Goal: Communication & Community: Answer question/provide support

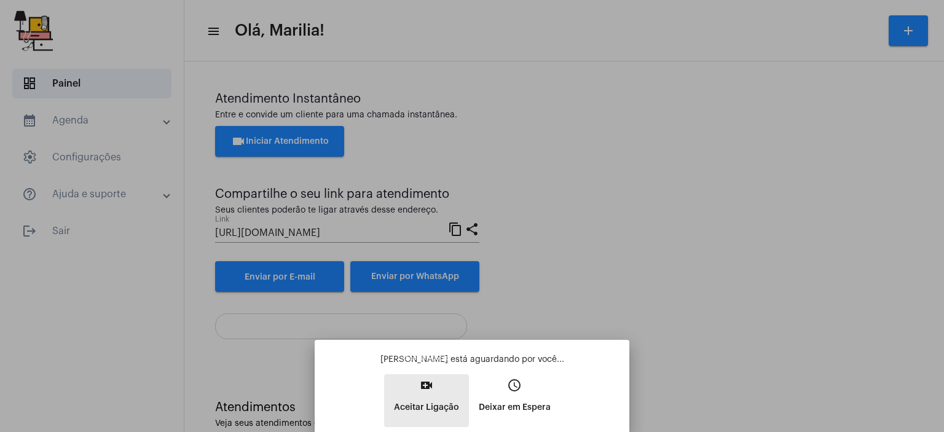
click at [414, 390] on button "video_call Aceitar Ligação" at bounding box center [426, 400] width 85 height 53
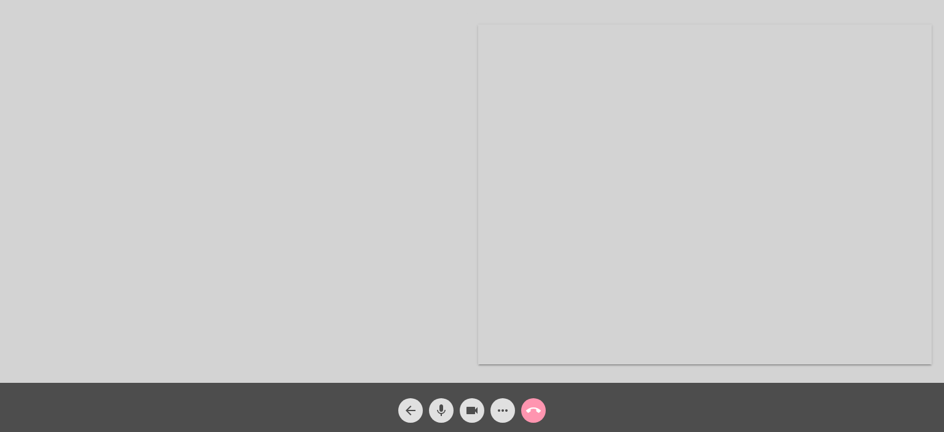
click at [544, 400] on div "call_end" at bounding box center [533, 407] width 31 height 31
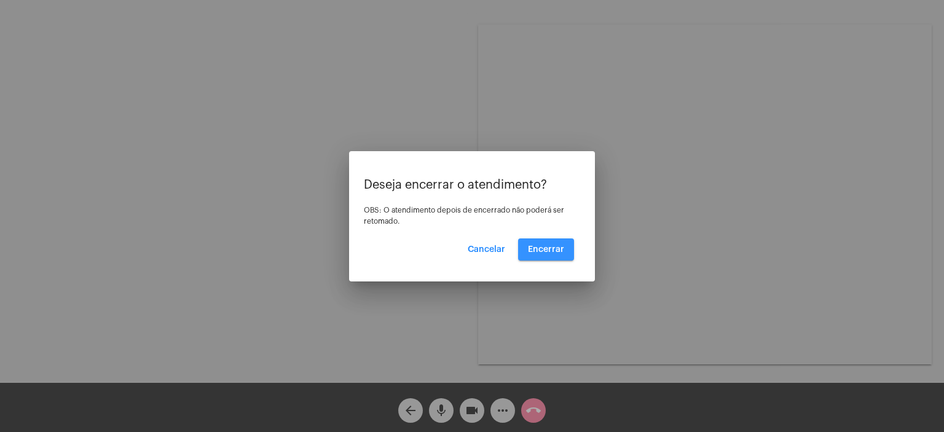
click at [551, 253] on span "Encerrar" at bounding box center [546, 249] width 36 height 9
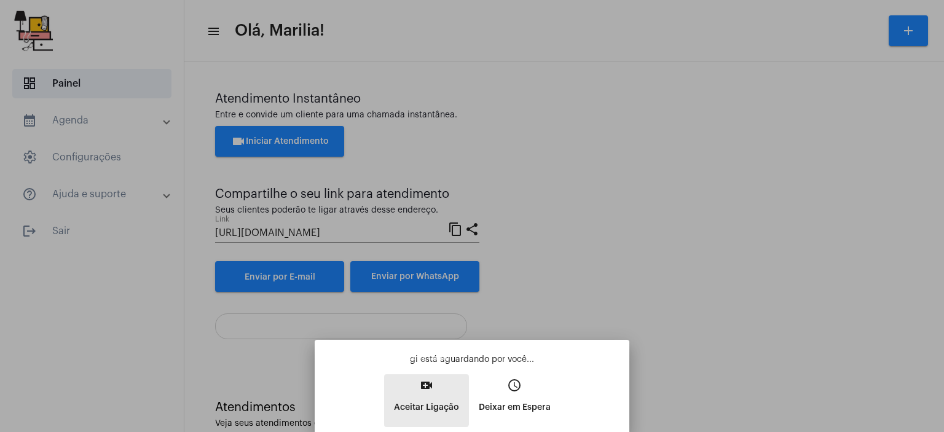
click at [427, 400] on p "Aceitar Ligação" at bounding box center [426, 408] width 65 height 22
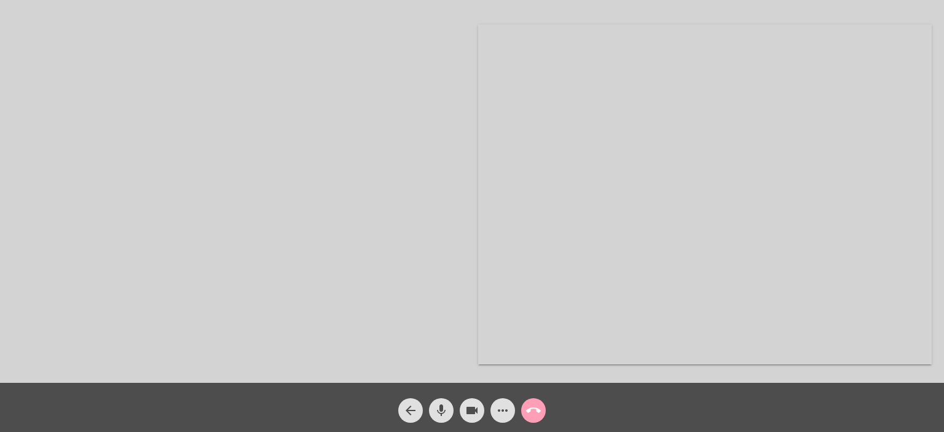
click at [529, 417] on mat-icon "call_end" at bounding box center [533, 410] width 15 height 15
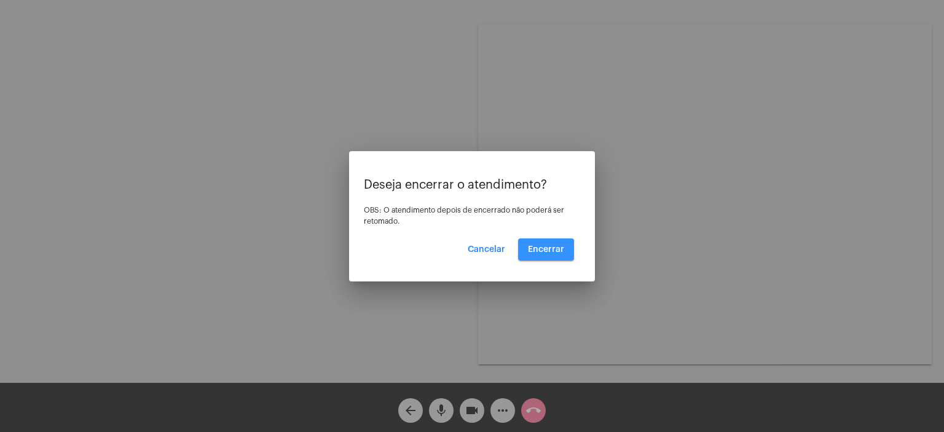
click at [534, 242] on button "Encerrar" at bounding box center [546, 250] width 56 height 22
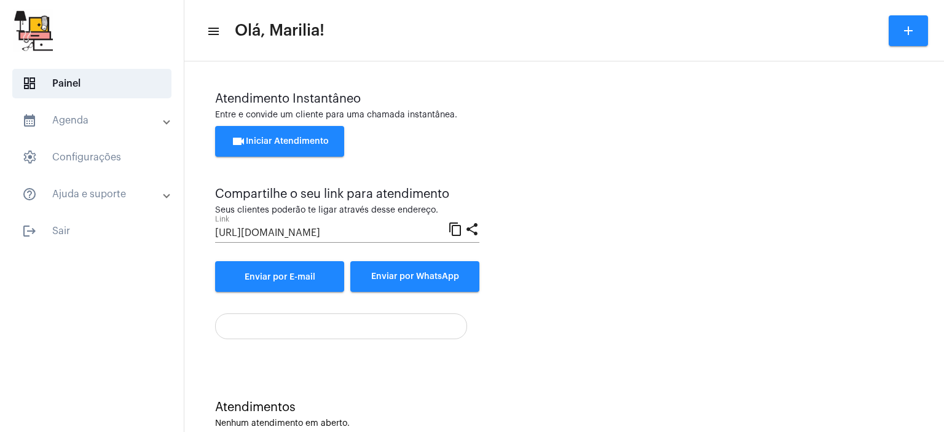
scroll to position [27, 0]
